Goal: Connect with others: Connect with others

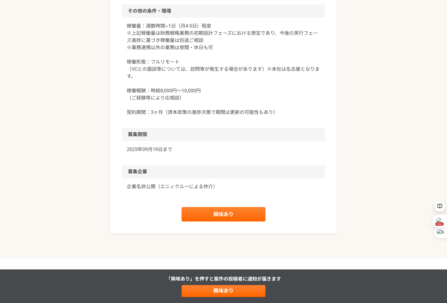
scroll to position [749, 0]
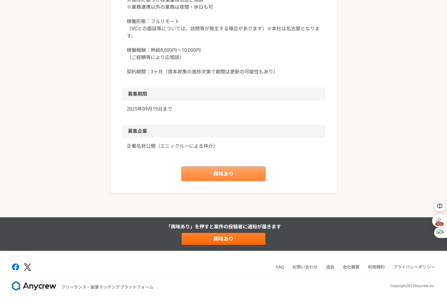
click at [221, 174] on link "興味あり" at bounding box center [223, 174] width 84 height 14
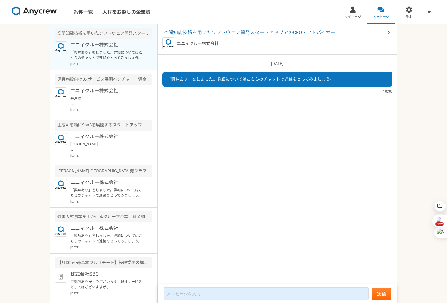
click at [121, 56] on p "「興味あり」をしました。詳細についてはこちらのチャットで連絡をとってみましょう。" at bounding box center [107, 55] width 74 height 11
click at [231, 31] on span "空間知能技術を用いたソフトウェア開発スタートアップでのCFO・アドバイザー" at bounding box center [274, 32] width 221 height 7
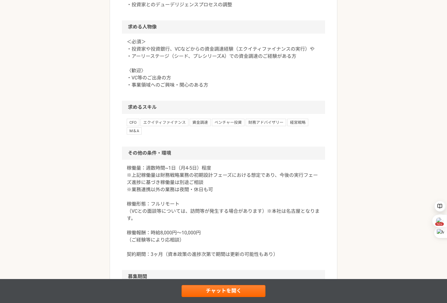
scroll to position [543, 0]
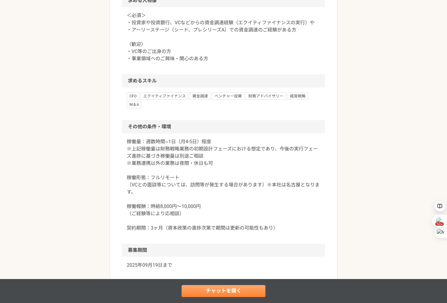
click at [197, 289] on link "チャットを開く" at bounding box center [223, 291] width 84 height 12
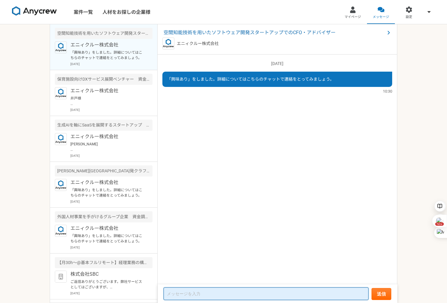
click at [181, 293] on textarea at bounding box center [266, 293] width 205 height 13
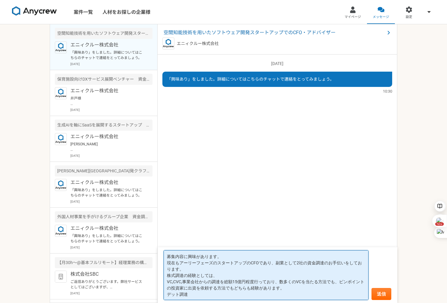
click at [167, 295] on textarea "募集内容に興味があります。 現在もアーリーフェーズのスタートアップのCFOであり、副業として2社の資金調達のお手伝いをしております。 株式調達の経験としては、…" at bounding box center [266, 275] width 205 height 50
click at [202, 295] on textarea "募集内容に興味があります。 現在もアーリーフェーズのスタートアップのCFOであり、副業として2社の資金調達のお手伝いをしております。 株式調達の経験としては、…" at bounding box center [266, 275] width 205 height 50
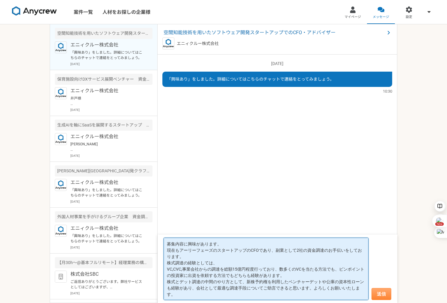
type textarea "募集内容に興味があります。 現在もアーリーフェーズのスタートアップのCFOであり、副業として2社の資金調達のお手伝いをしております。 株式調達の経験としては、…"
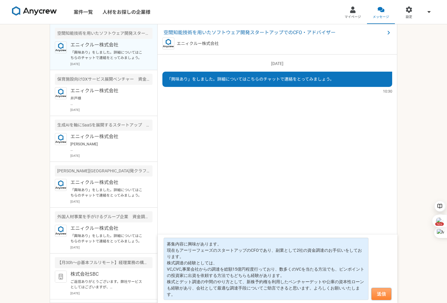
click at [385, 292] on button "送信" at bounding box center [381, 294] width 20 height 12
